Goal: Find specific fact: Find specific fact

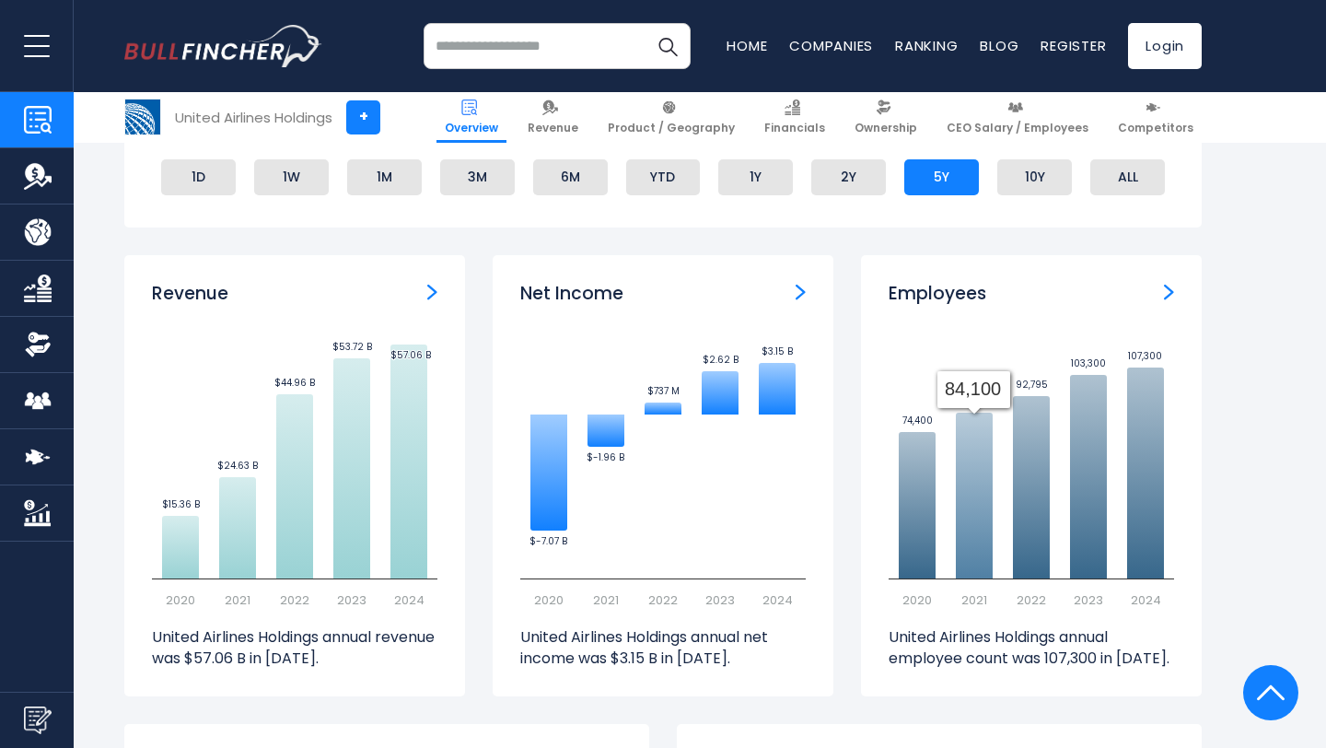
scroll to position [1148, 0]
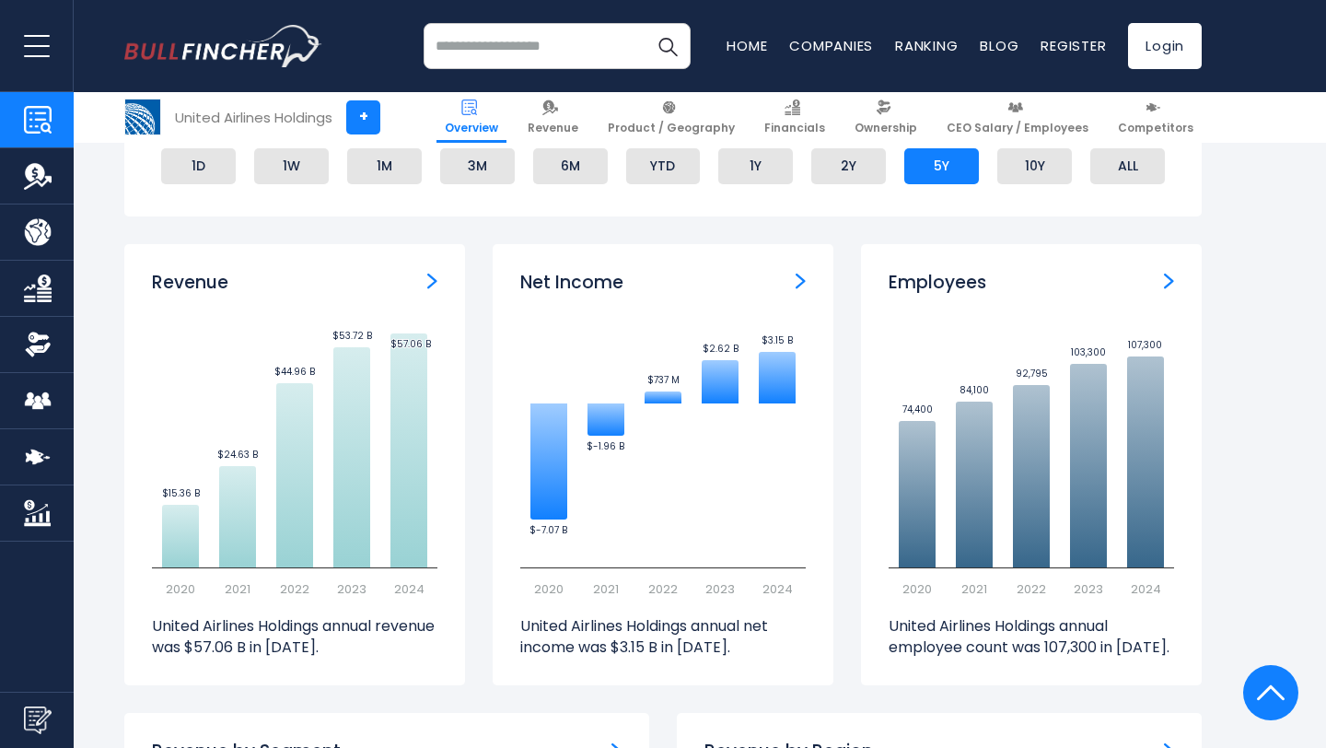
click at [1164, 278] on img "Employees" at bounding box center [1169, 280] width 10 height 17
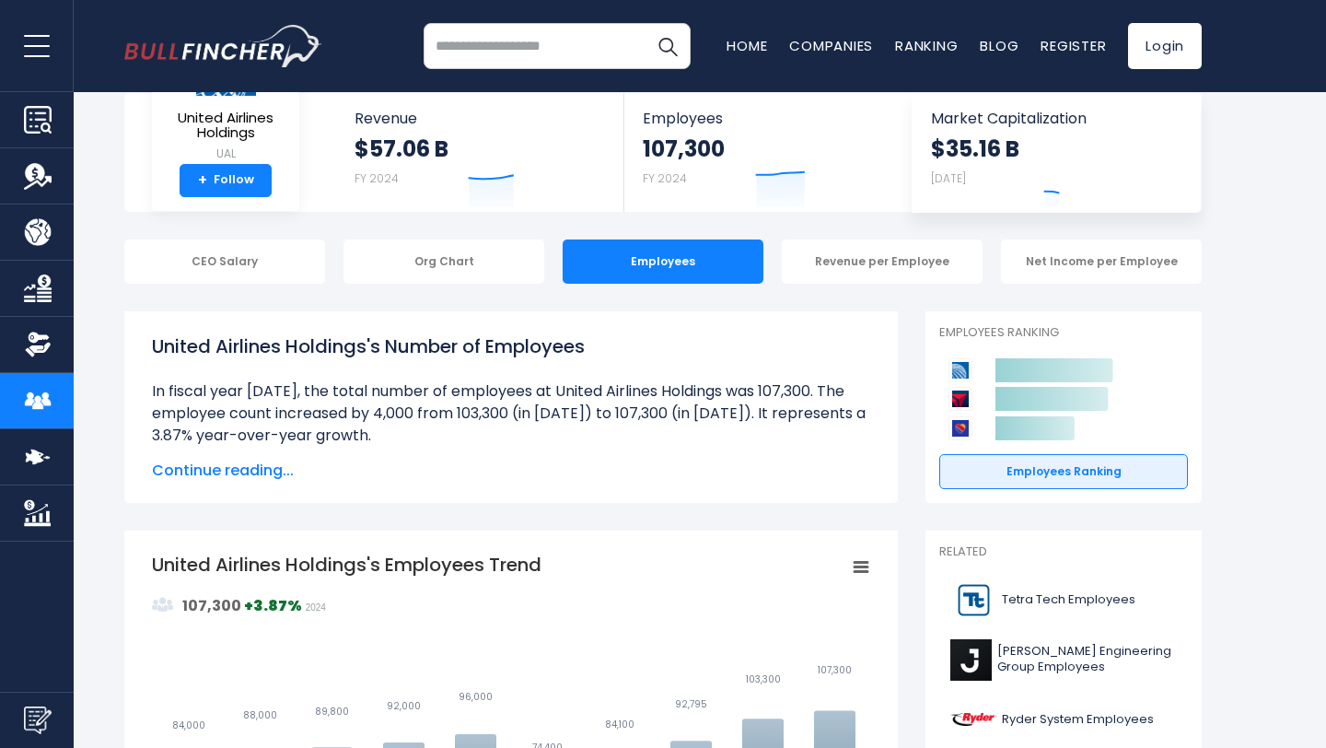
scroll to position [107, 0]
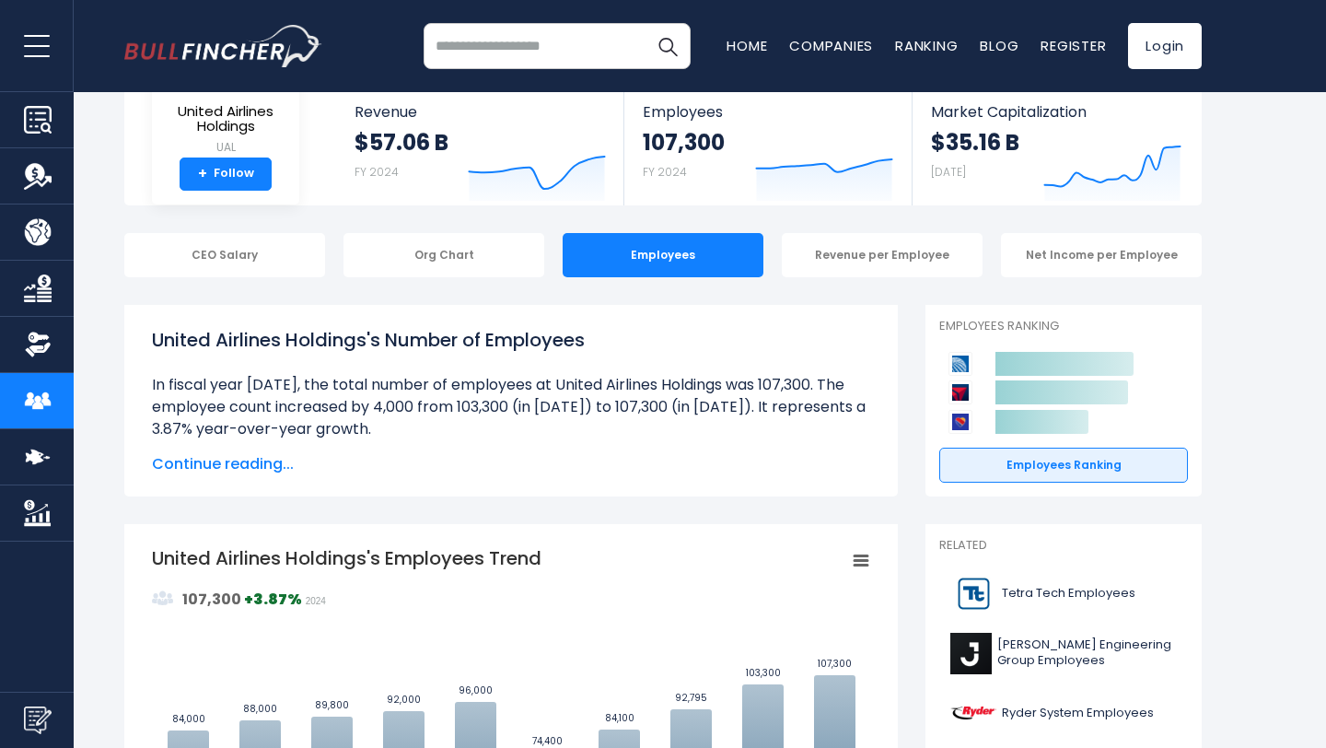
click at [212, 467] on span "Continue reading..." at bounding box center [511, 464] width 718 height 22
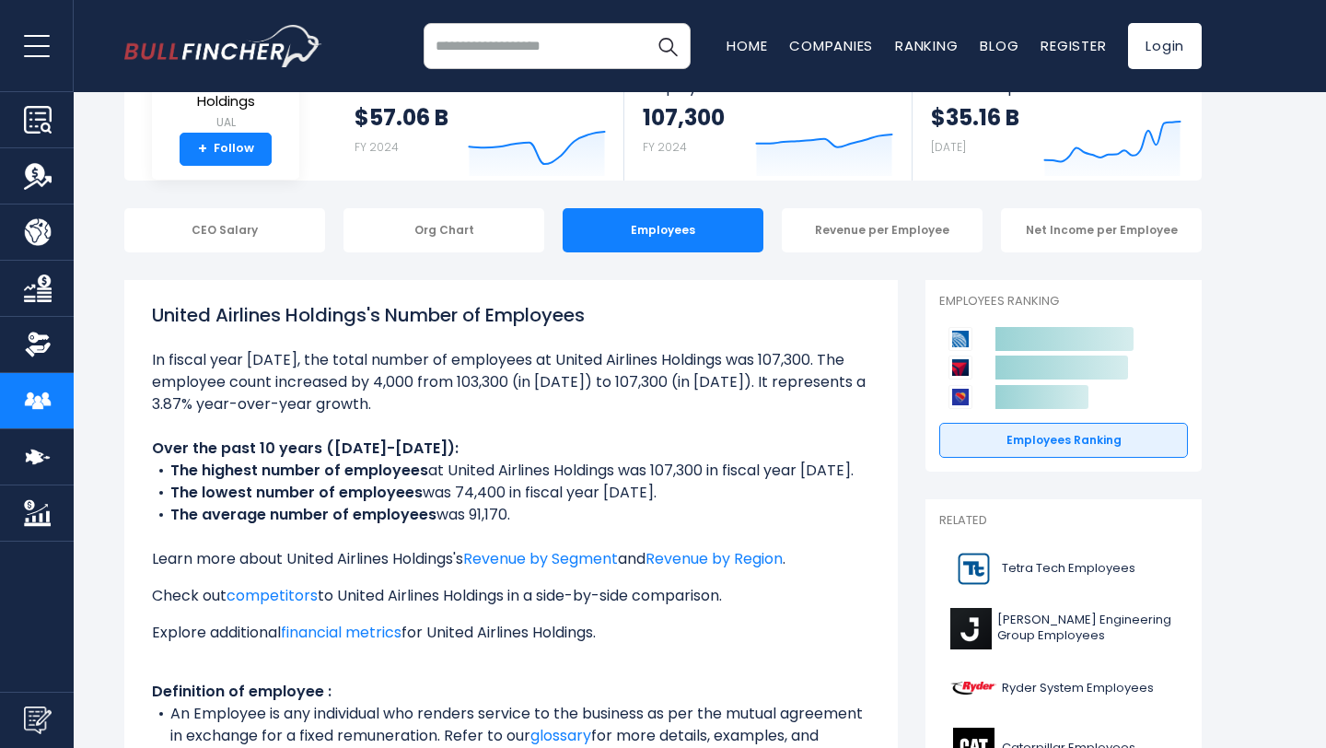
scroll to position [129, 0]
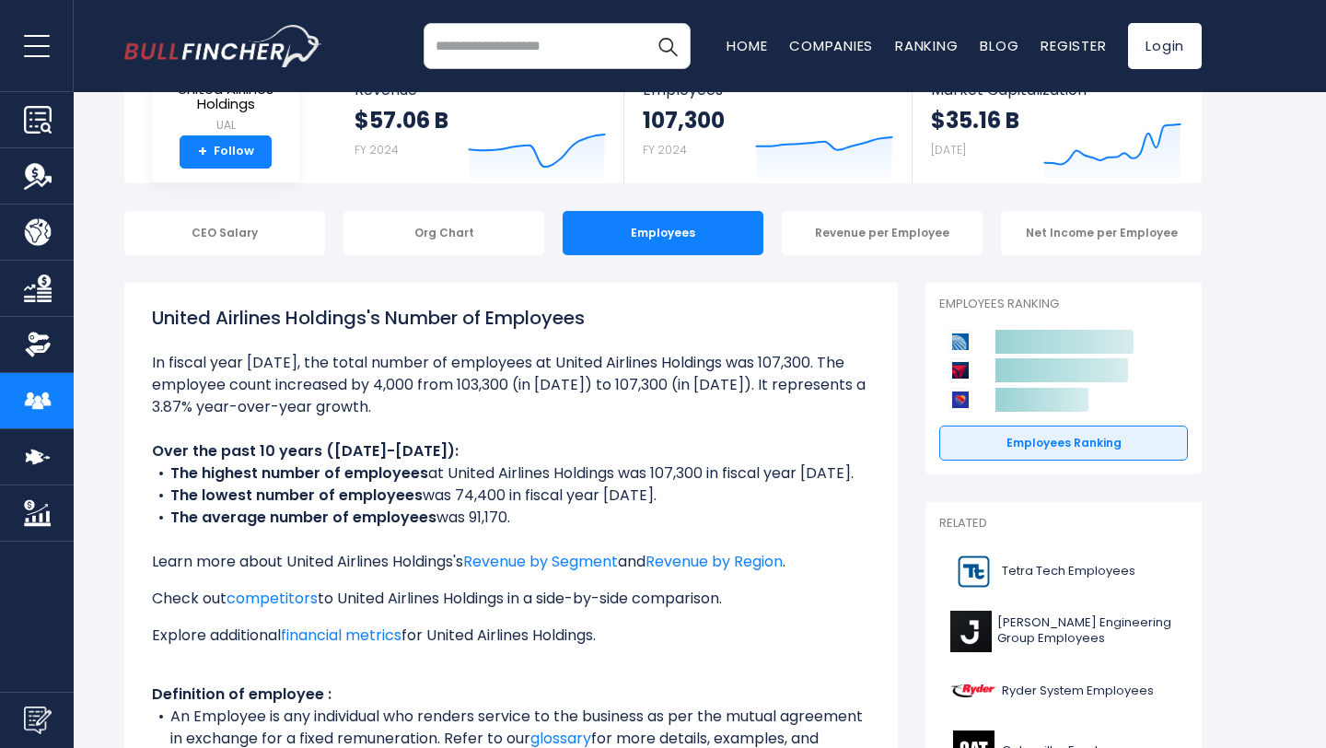
drag, startPoint x: 150, startPoint y: 359, endPoint x: 500, endPoint y: 467, distance: 366.0
click at [553, 514] on div "United Airlines Holdings's Number of Employees Over the past 10 years (2015-202…" at bounding box center [510, 555] width 773 height 544
copy ul "In fiscal year 2024, the total number of employees at United Airlines Holdings …"
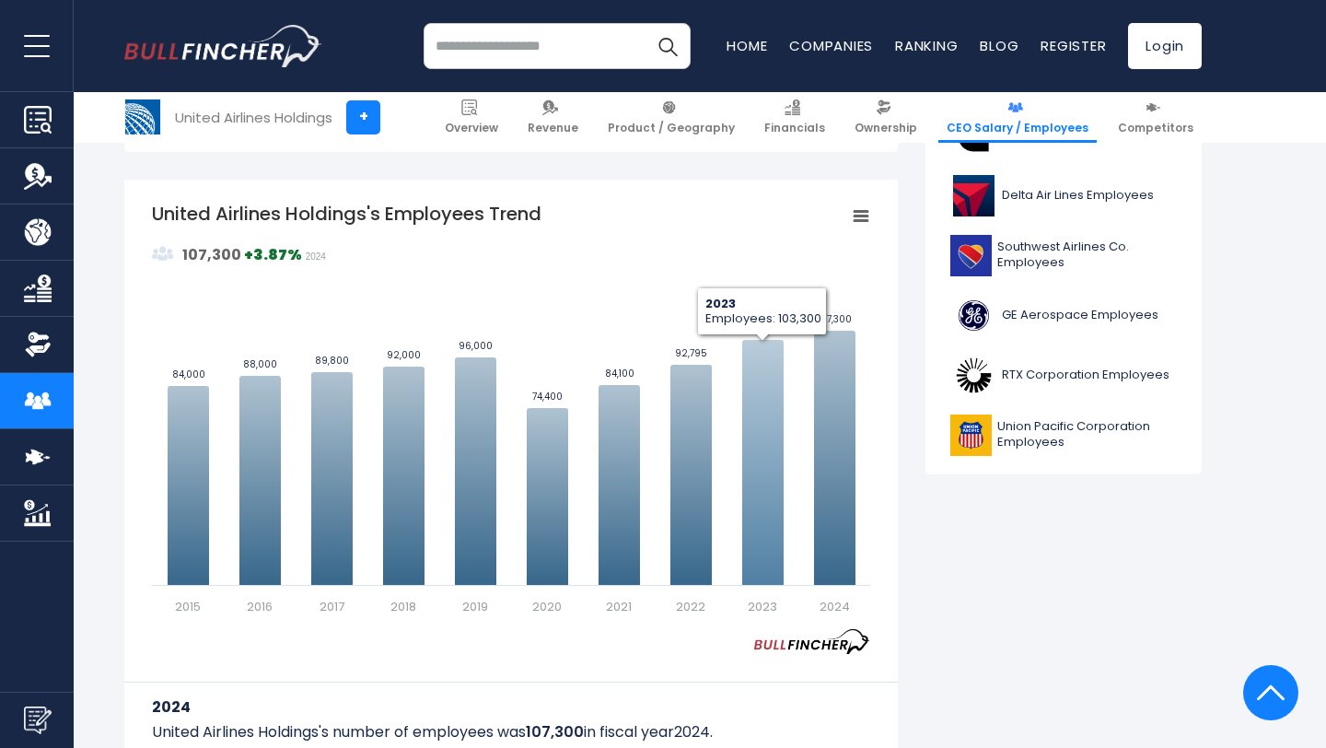
scroll to position [817, 0]
